Goal: Transaction & Acquisition: Purchase product/service

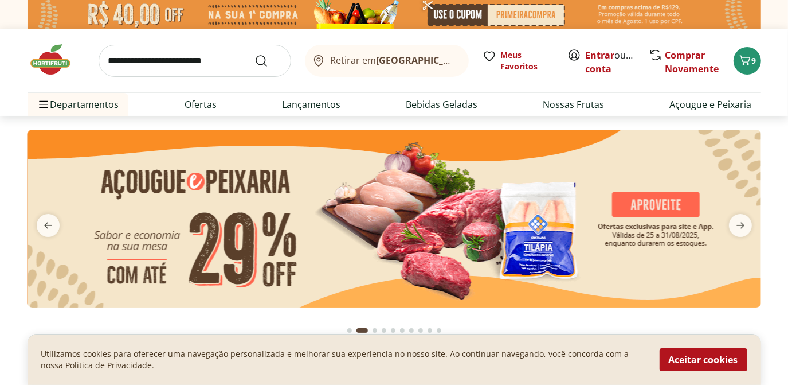
click at [603, 66] on link "Criar conta" at bounding box center [617, 62] width 63 height 26
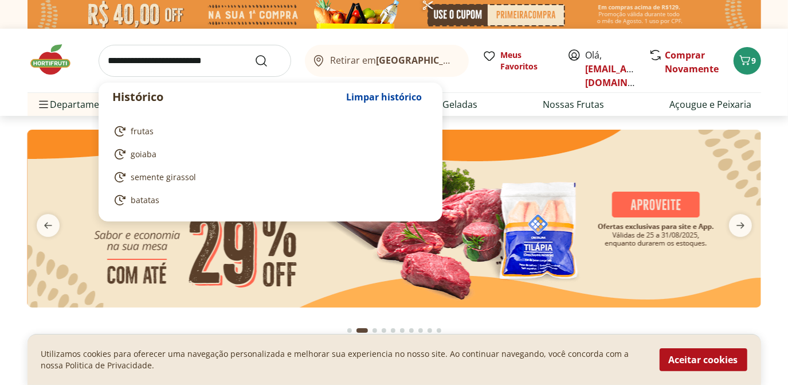
click at [122, 56] on input "search" at bounding box center [195, 61] width 193 height 32
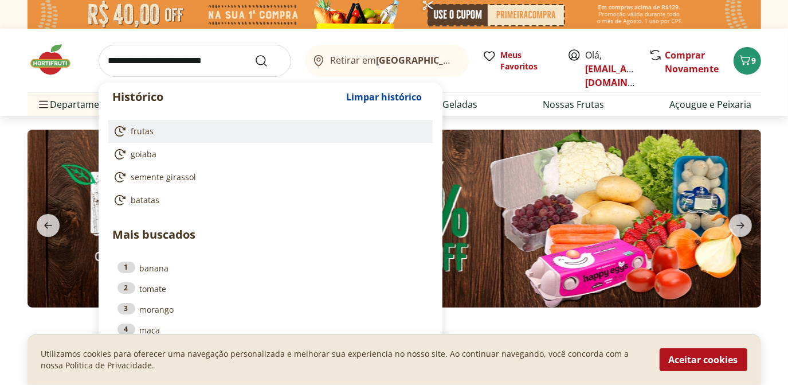
click at [135, 127] on span "frutas" at bounding box center [142, 130] width 23 height 11
type input "******"
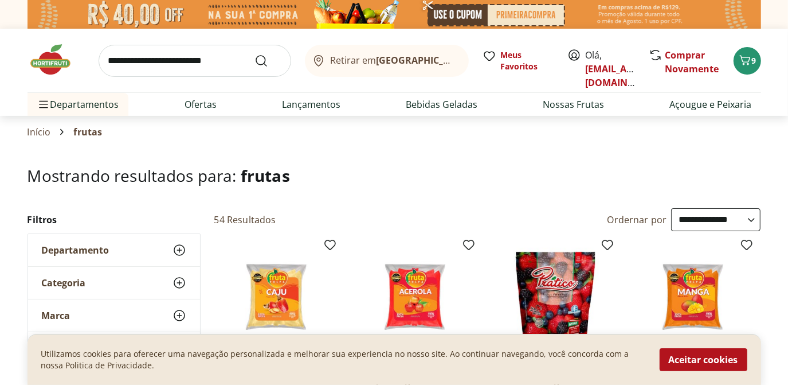
click at [752, 219] on select "**********" at bounding box center [715, 219] width 89 height 23
click at [671, 208] on select "**********" at bounding box center [715, 219] width 89 height 23
select select "**********"
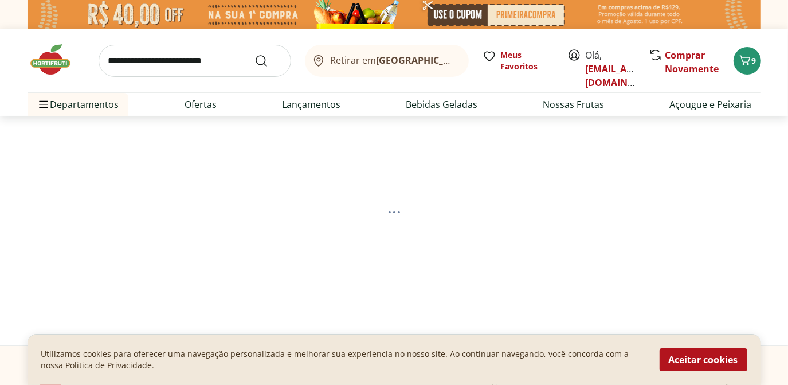
select select "*********"
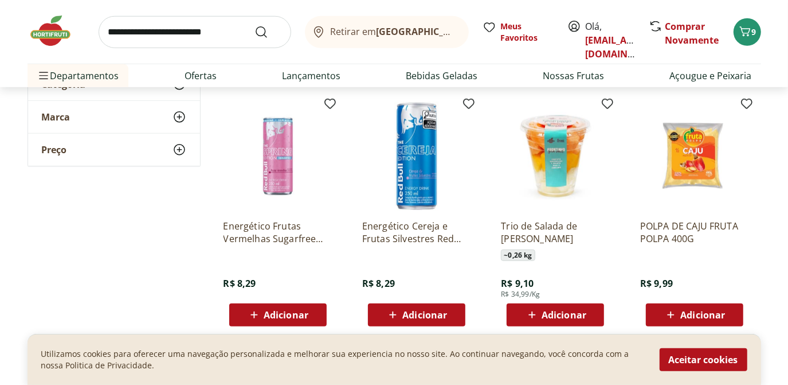
scroll to position [649, 0]
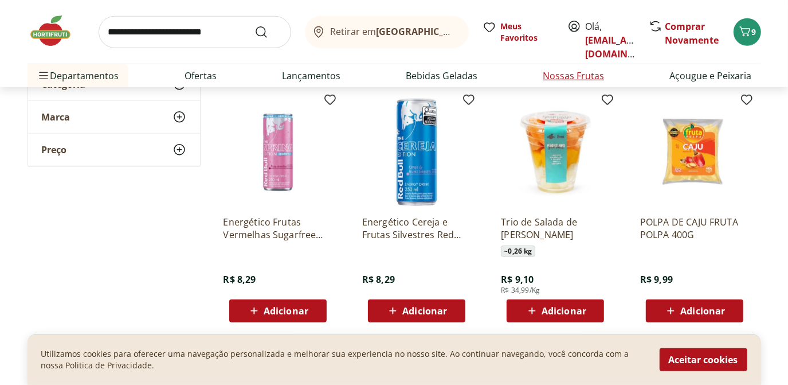
click at [595, 73] on link "Nossas Frutas" at bounding box center [573, 76] width 61 height 14
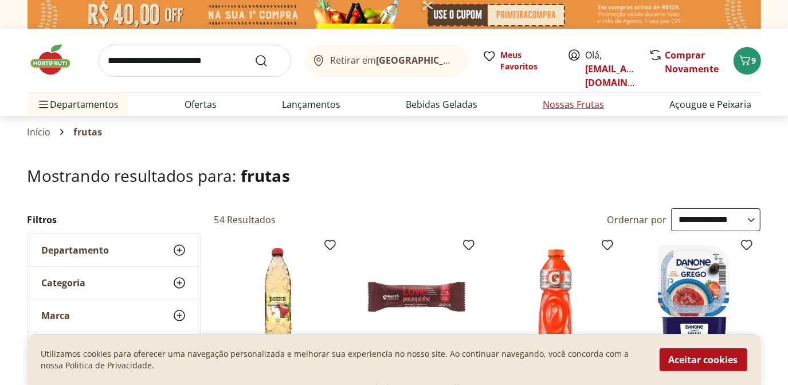
select select "**********"
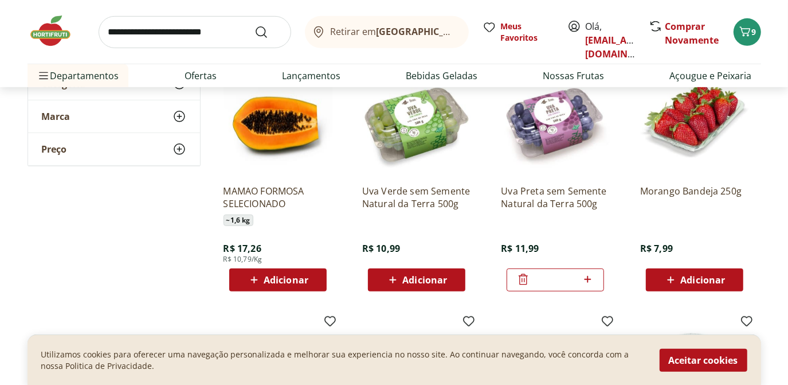
scroll to position [389, 0]
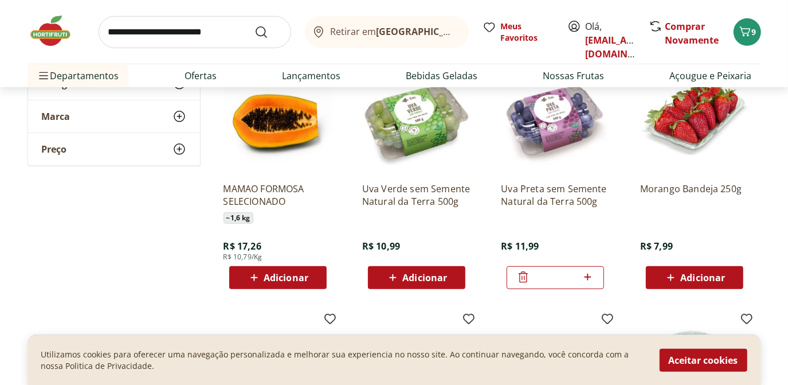
click at [658, 277] on div "Adicionar" at bounding box center [694, 277] width 79 height 21
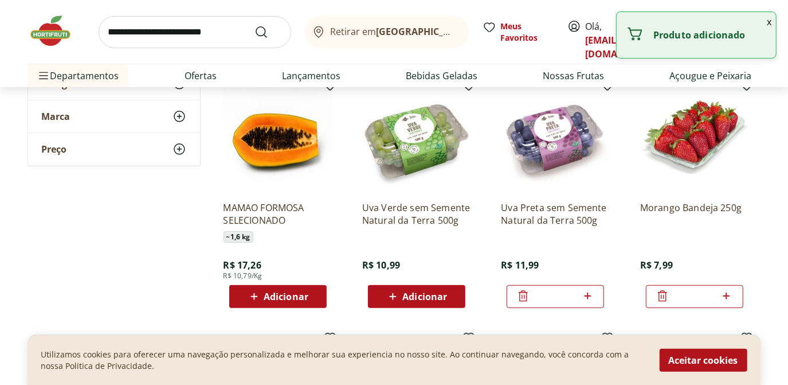
scroll to position [350, 0]
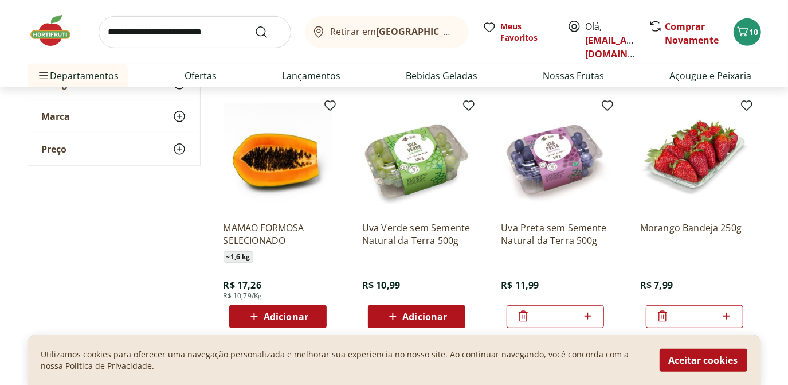
click at [313, 314] on div "Adicionar" at bounding box center [277, 316] width 79 height 21
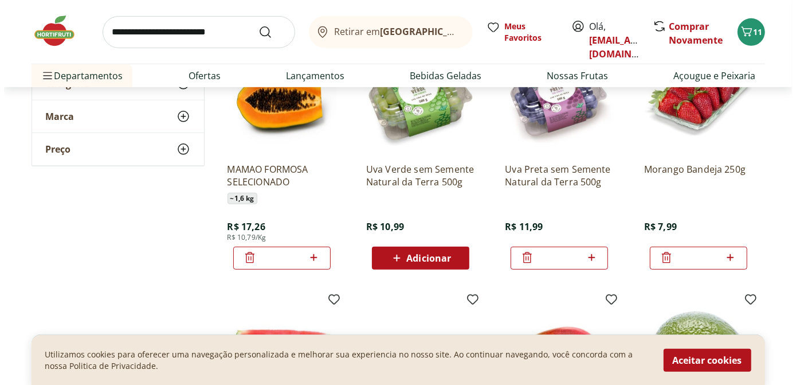
scroll to position [406, 0]
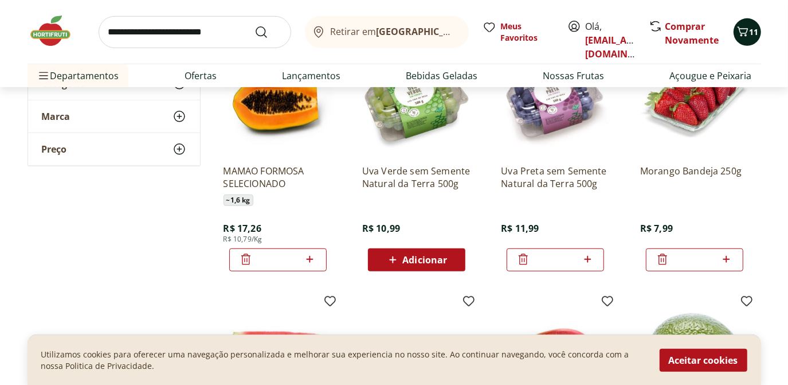
click at [748, 32] on icon "Carrinho" at bounding box center [743, 32] width 14 height 14
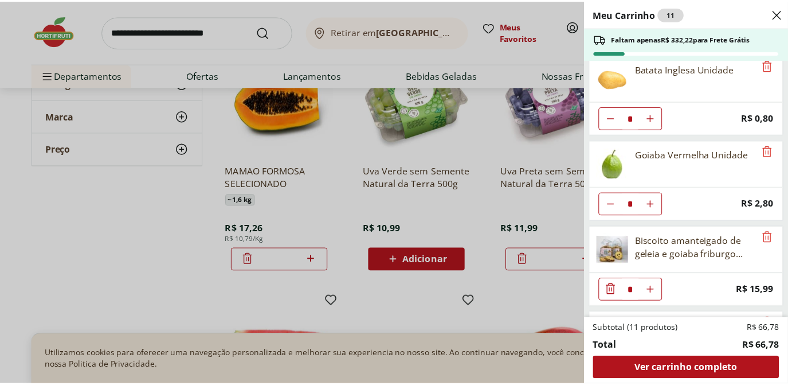
scroll to position [0, 0]
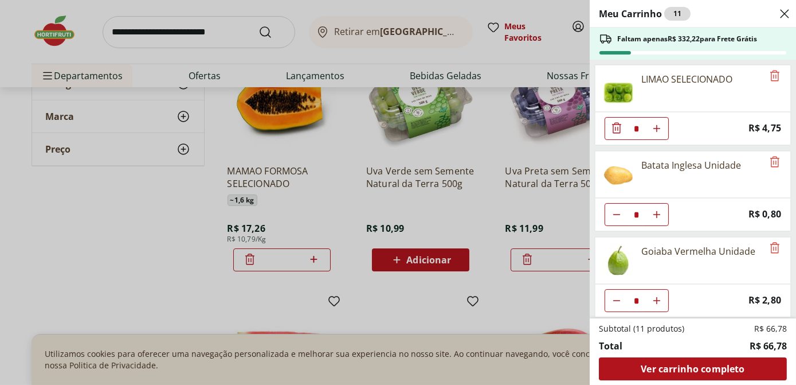
click at [512, 298] on div "Meu Carrinho 11 Faltam apenas R$ 332,22 para Frete Grátis LIMAO SELECIONADO * P…" at bounding box center [398, 192] width 796 height 385
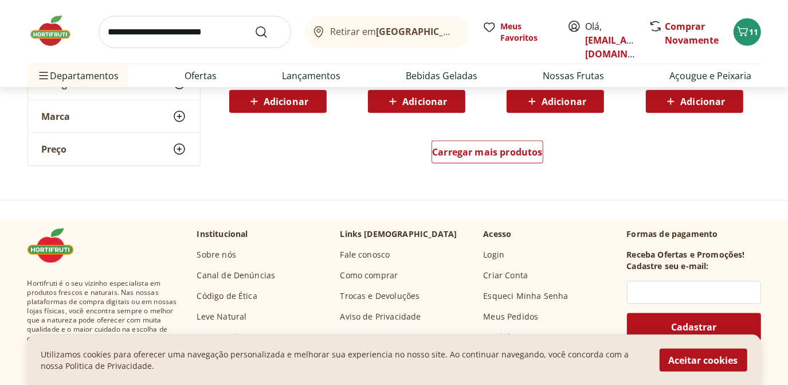
scroll to position [819, 0]
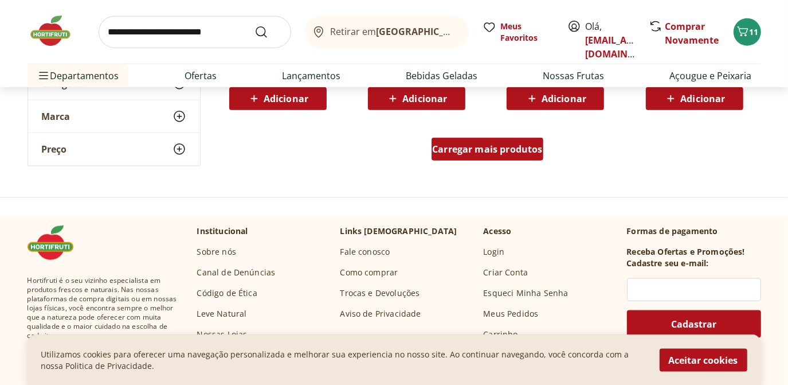
click at [500, 154] on span "Carregar mais produtos" at bounding box center [487, 148] width 111 height 9
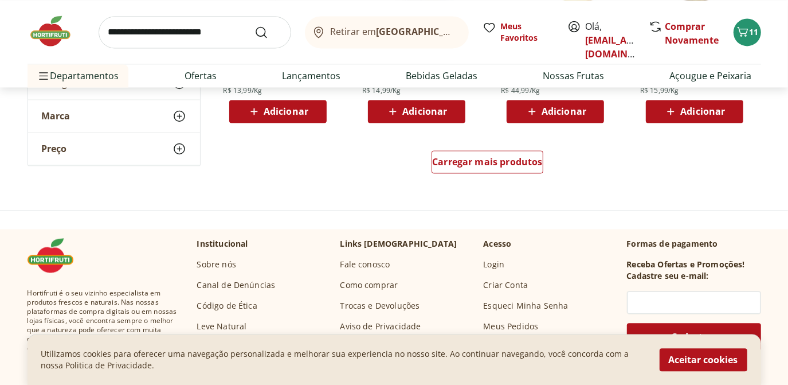
scroll to position [1556, 0]
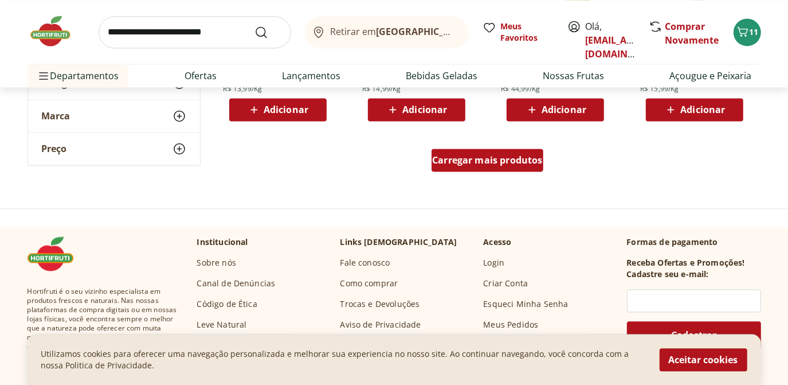
click at [519, 163] on span "Carregar mais produtos" at bounding box center [487, 159] width 111 height 9
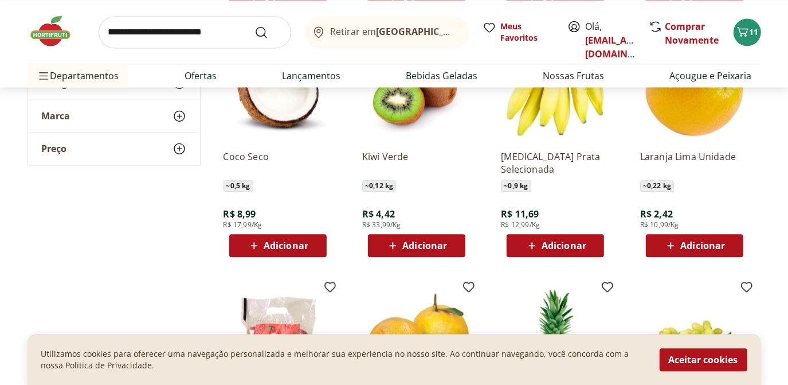
scroll to position [1664, 0]
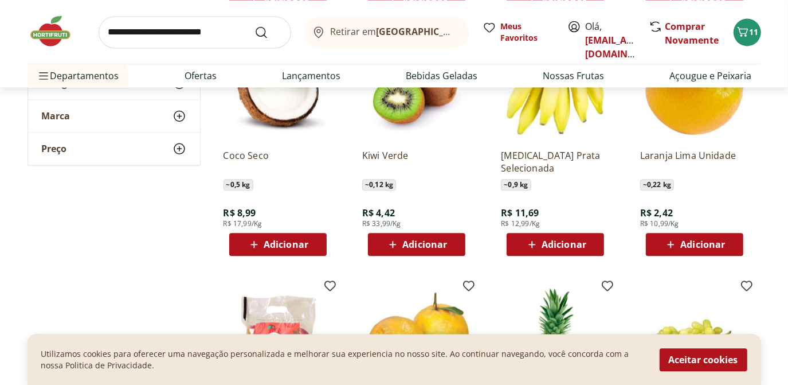
click at [572, 244] on span "Adicionar" at bounding box center [564, 244] width 45 height 9
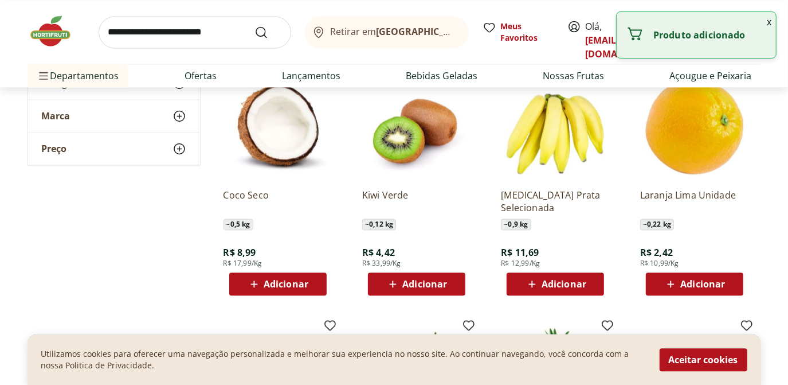
scroll to position [1617, 0]
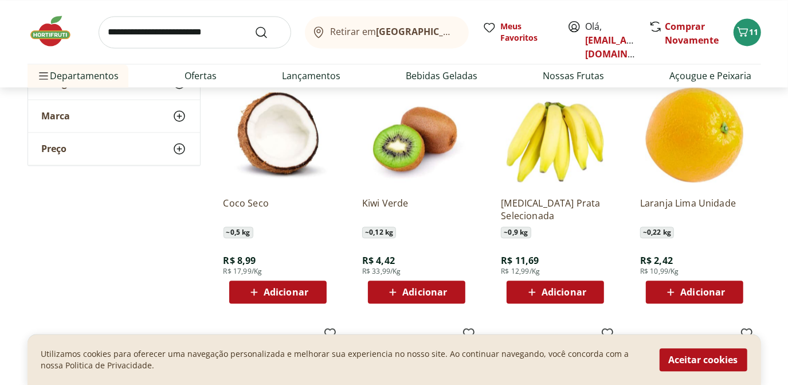
click at [695, 292] on span "Adicionar" at bounding box center [702, 291] width 45 height 9
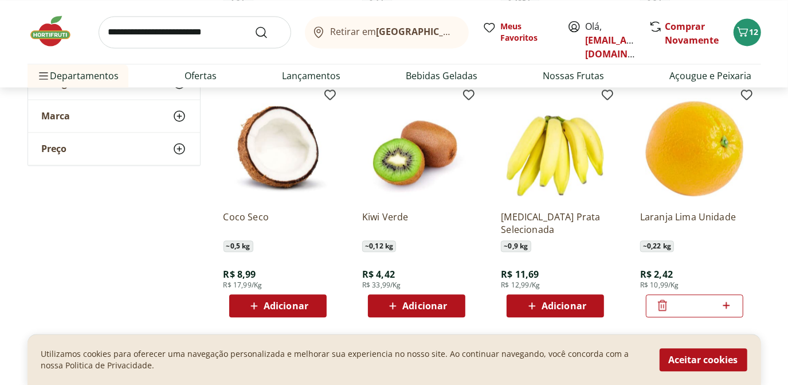
scroll to position [1602, 0]
click at [665, 305] on icon at bounding box center [663, 306] width 14 height 14
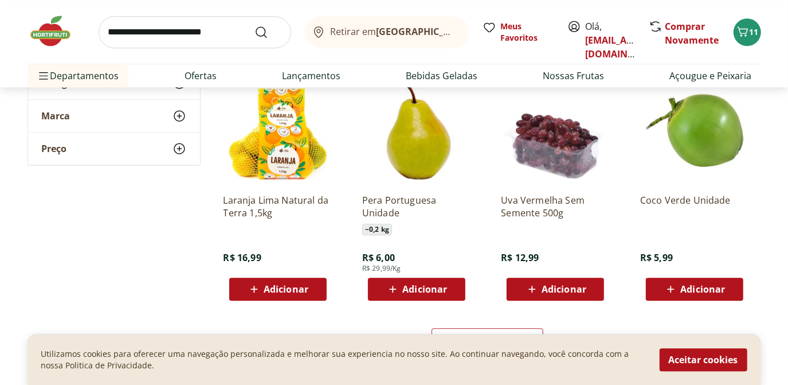
scroll to position [2124, 0]
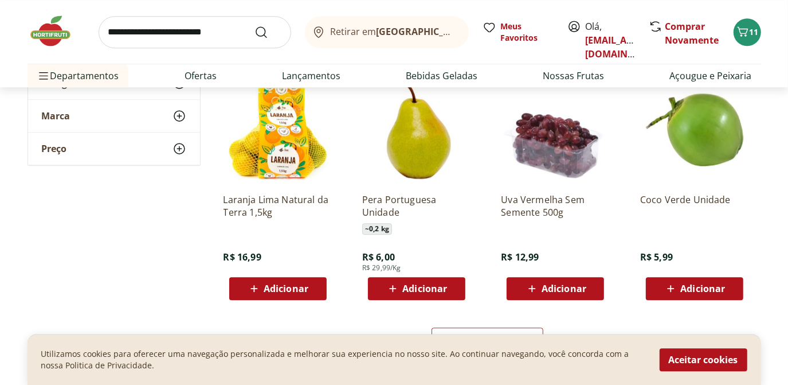
click at [295, 287] on span "Adicionar" at bounding box center [286, 288] width 45 height 9
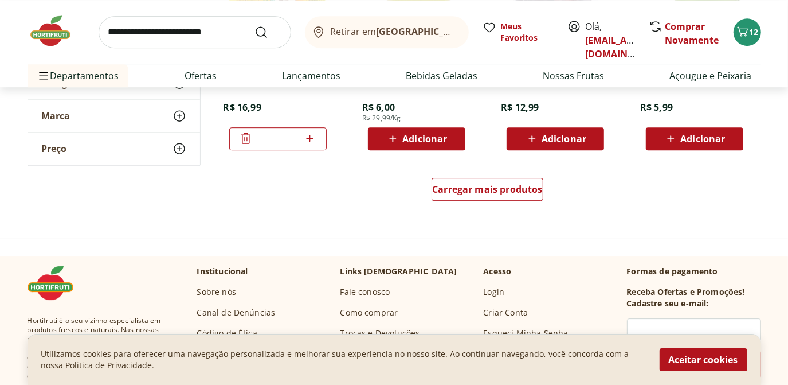
scroll to position [2274, 0]
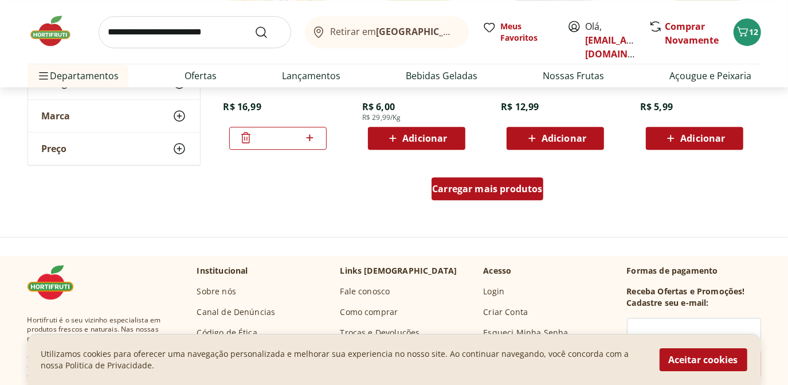
click at [527, 187] on span "Carregar mais produtos" at bounding box center [487, 188] width 111 height 9
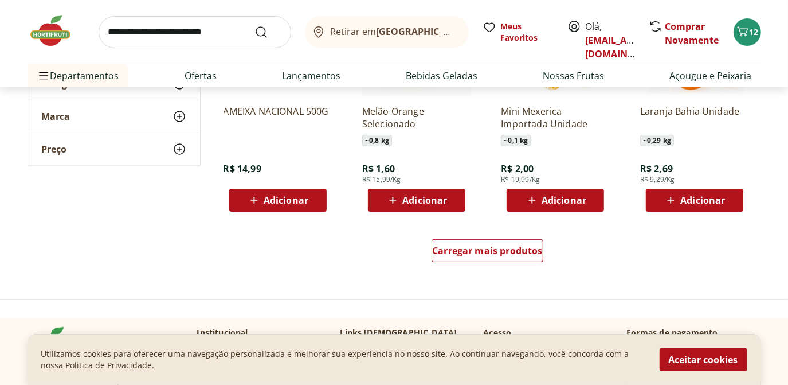
scroll to position [2960, 0]
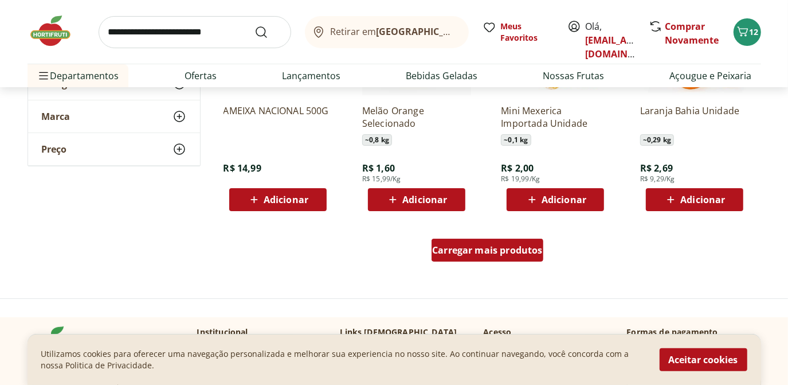
click at [519, 252] on span "Carregar mais produtos" at bounding box center [487, 249] width 111 height 9
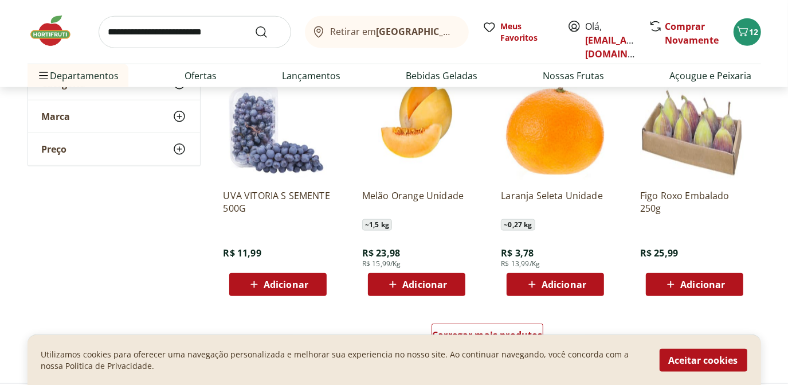
scroll to position [3624, 0]
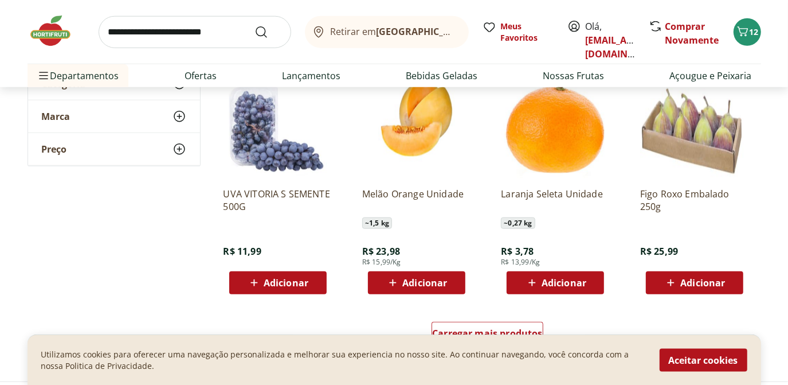
click at [719, 278] on span "Adicionar" at bounding box center [702, 282] width 45 height 9
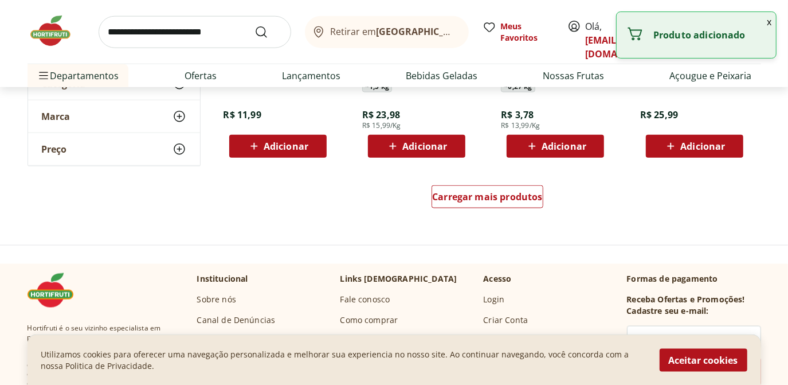
scroll to position [3763, 0]
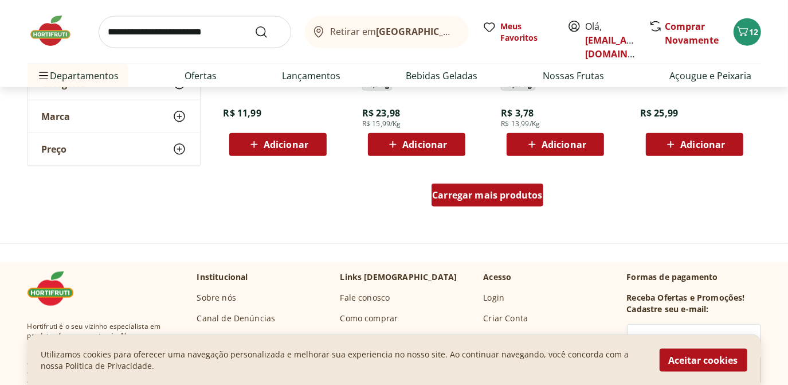
click at [508, 192] on span "Carregar mais produtos" at bounding box center [487, 194] width 111 height 9
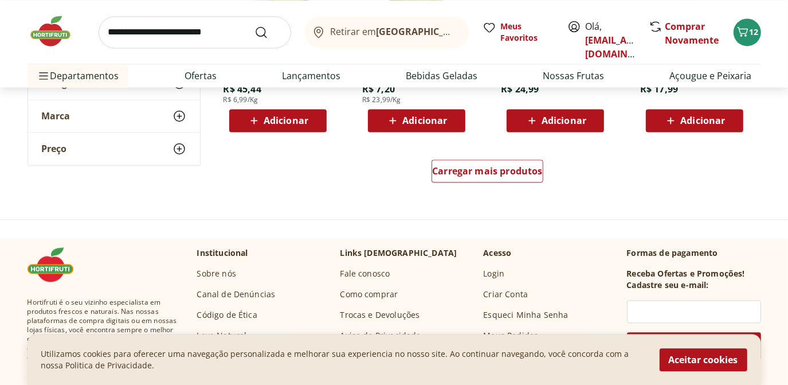
scroll to position [4535, 0]
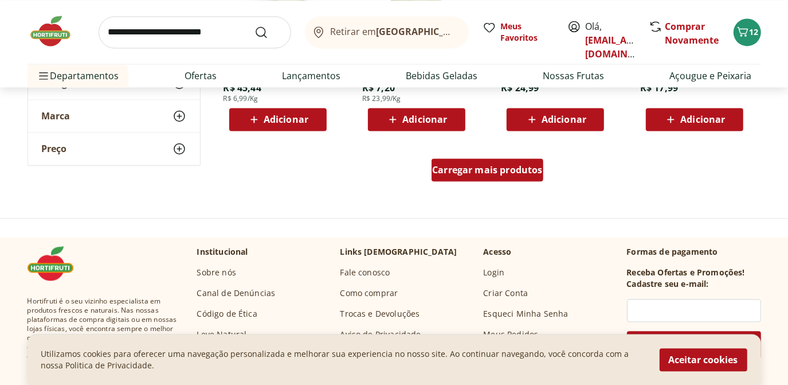
click at [505, 168] on span "Carregar mais produtos" at bounding box center [487, 169] width 111 height 9
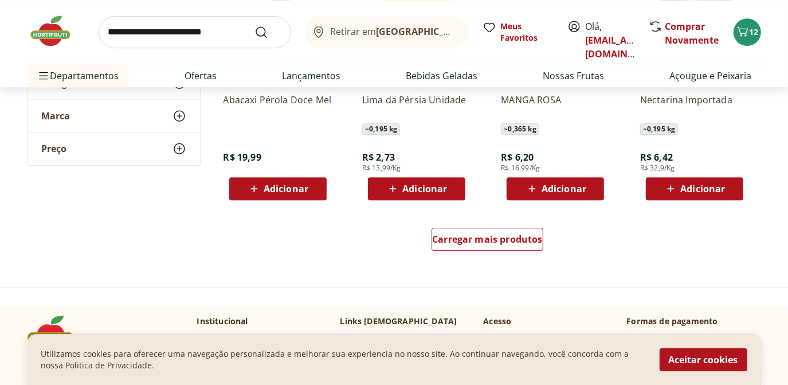
scroll to position [5213, 0]
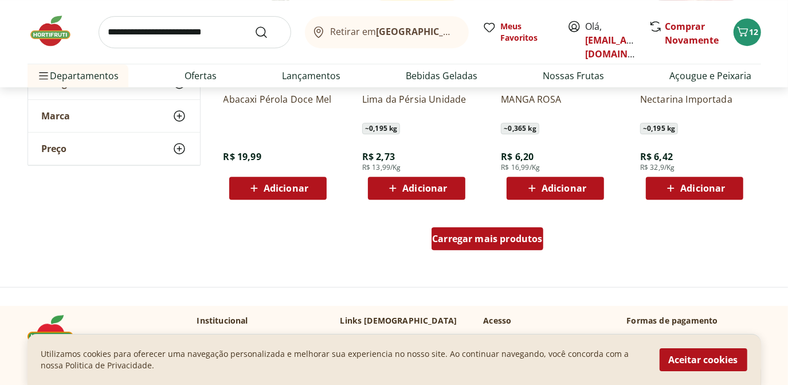
click at [507, 242] on span "Carregar mais produtos" at bounding box center [487, 238] width 111 height 9
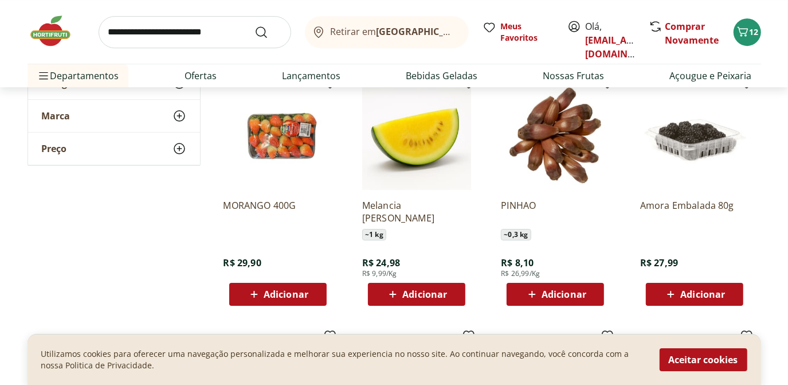
scroll to position [5351, 0]
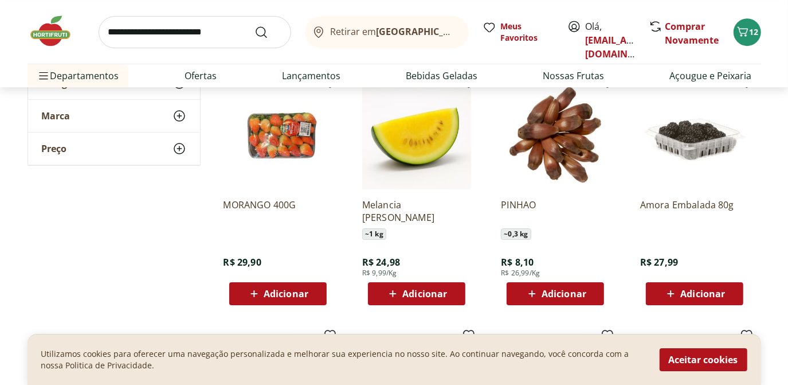
click at [578, 289] on span "Adicionar" at bounding box center [564, 293] width 45 height 9
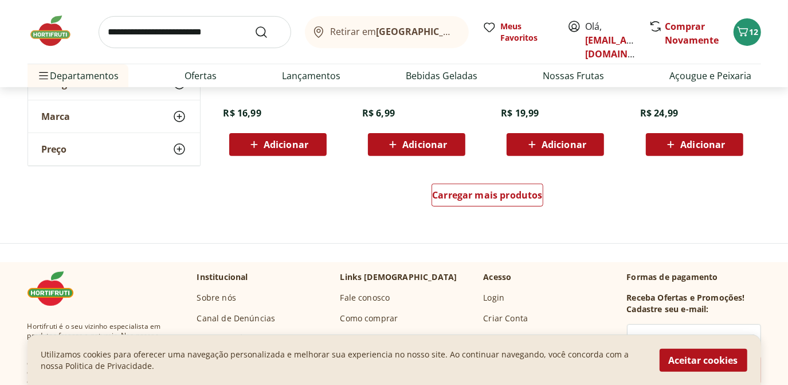
scroll to position [6006, 0]
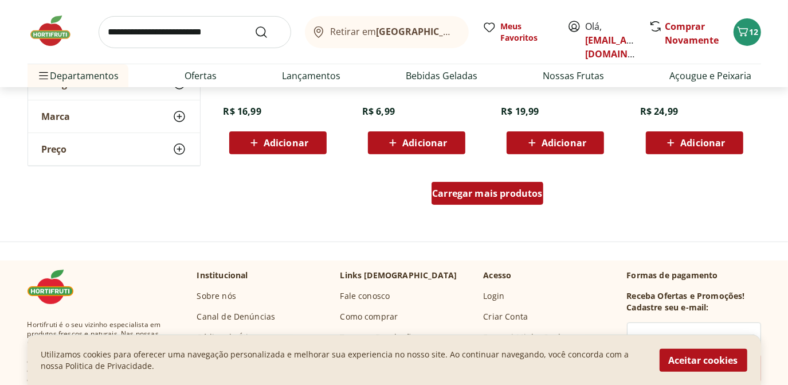
click at [525, 195] on span "Carregar mais produtos" at bounding box center [487, 193] width 111 height 9
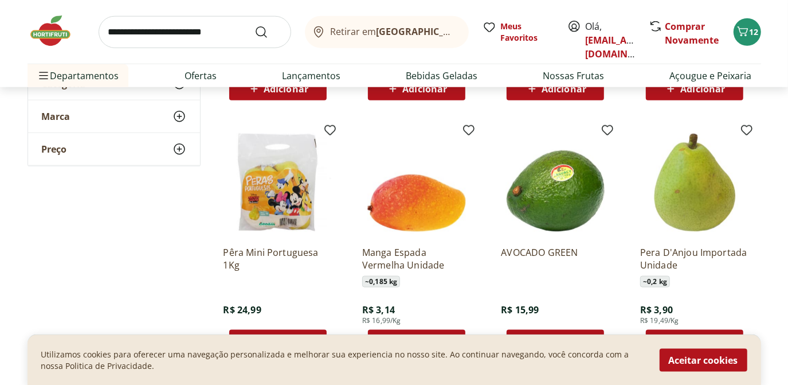
scroll to position [6556, 0]
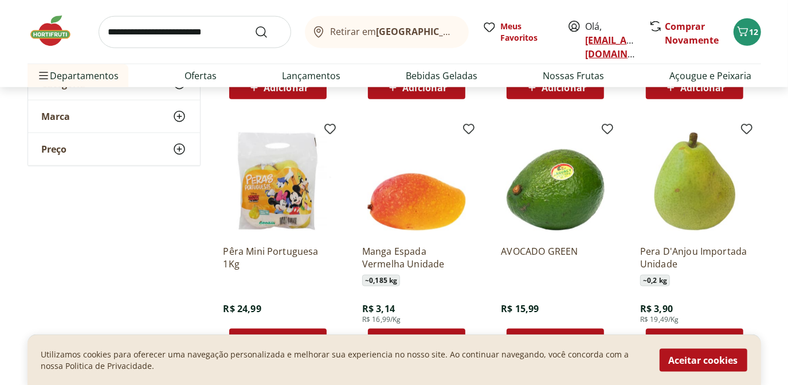
click at [595, 40] on link "[EMAIL_ADDRESS][DOMAIN_NAME]" at bounding box center [626, 47] width 80 height 26
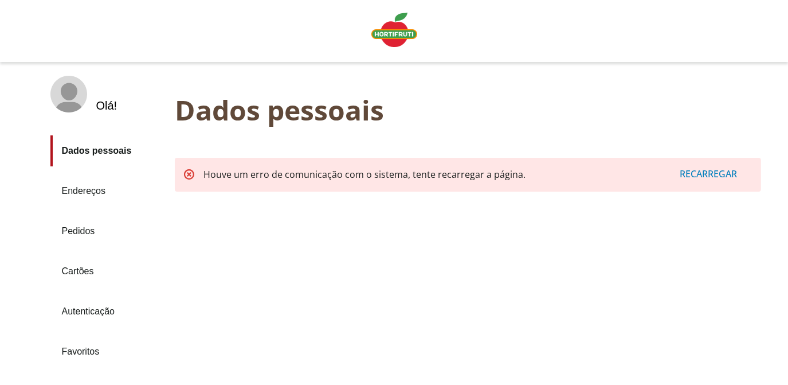
click at [695, 178] on div "Recarregar" at bounding box center [708, 174] width 85 height 22
